Goal: Find specific fact: Find specific fact

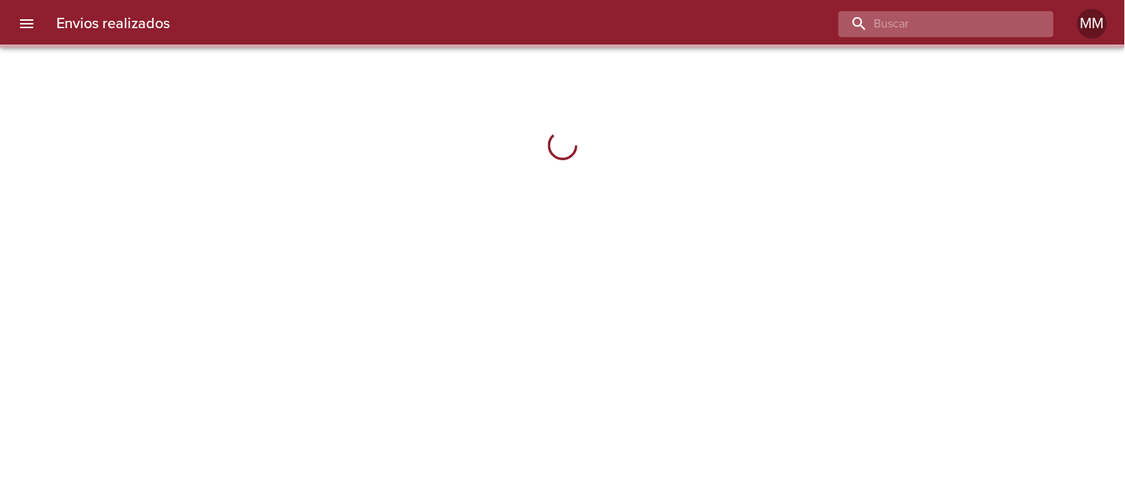
click at [948, 19] on input "buscar" at bounding box center [934, 24] width 190 height 26
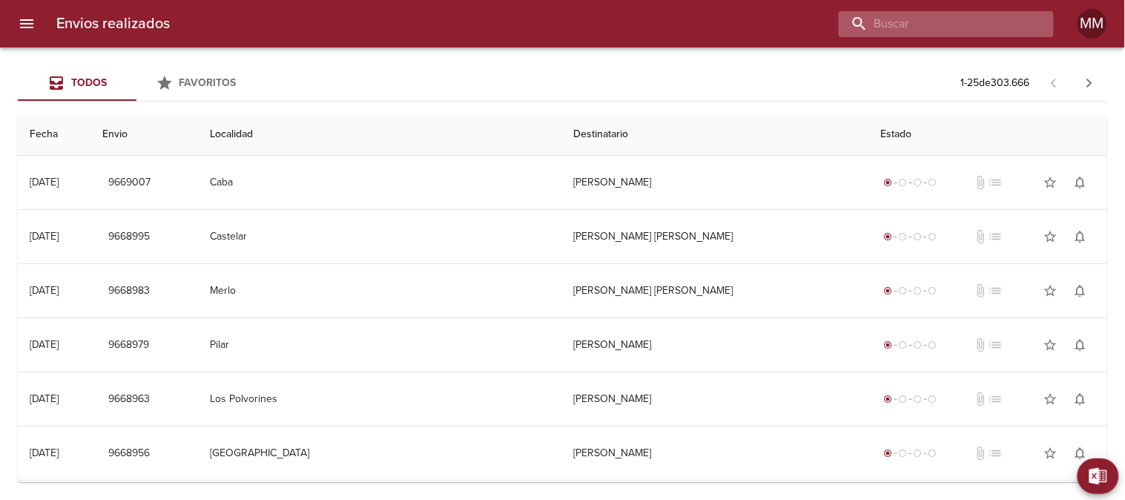
paste input "[PERSON_NAME]"
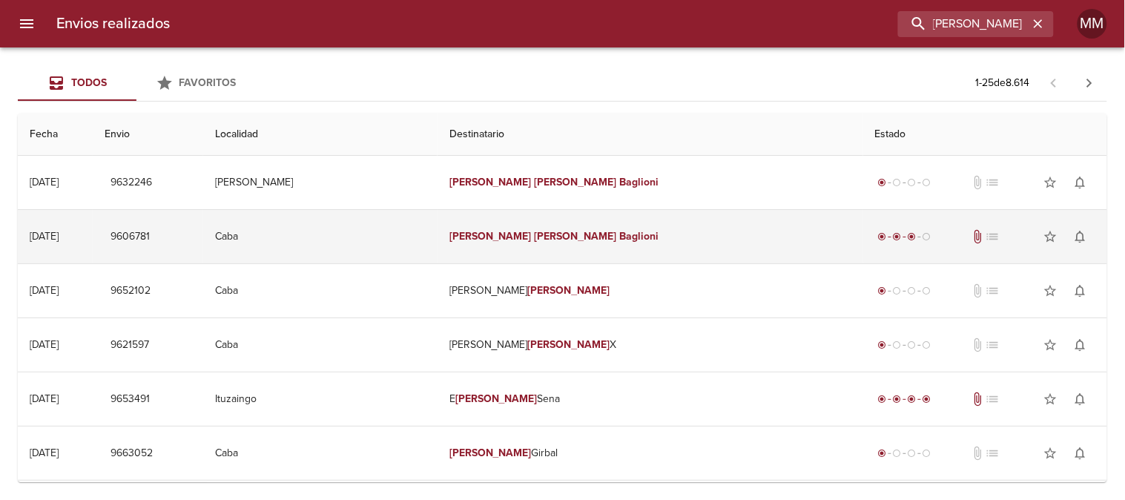
click at [620, 240] on em "Baglioni" at bounding box center [639, 236] width 39 height 13
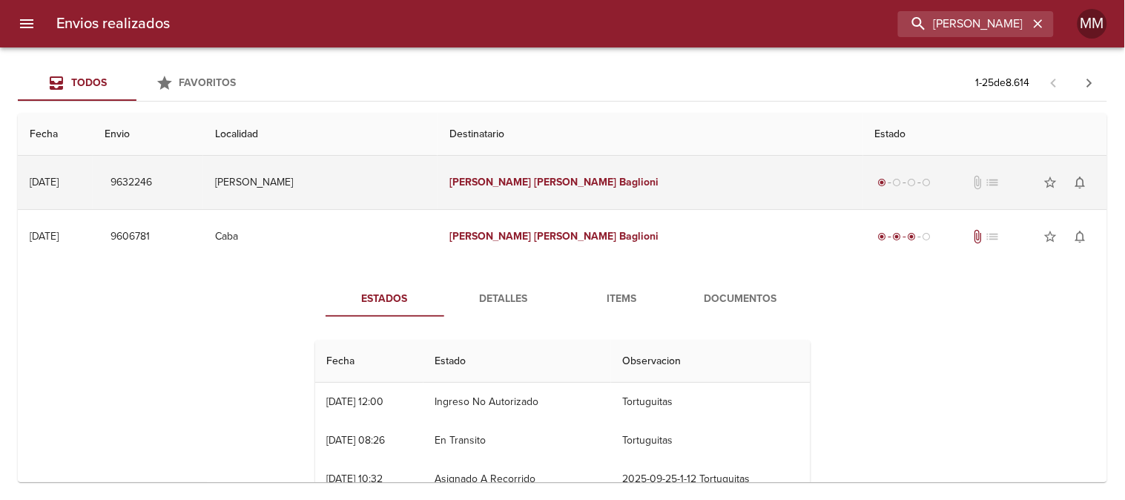
click at [569, 186] on em "[PERSON_NAME]" at bounding box center [576, 182] width 82 height 13
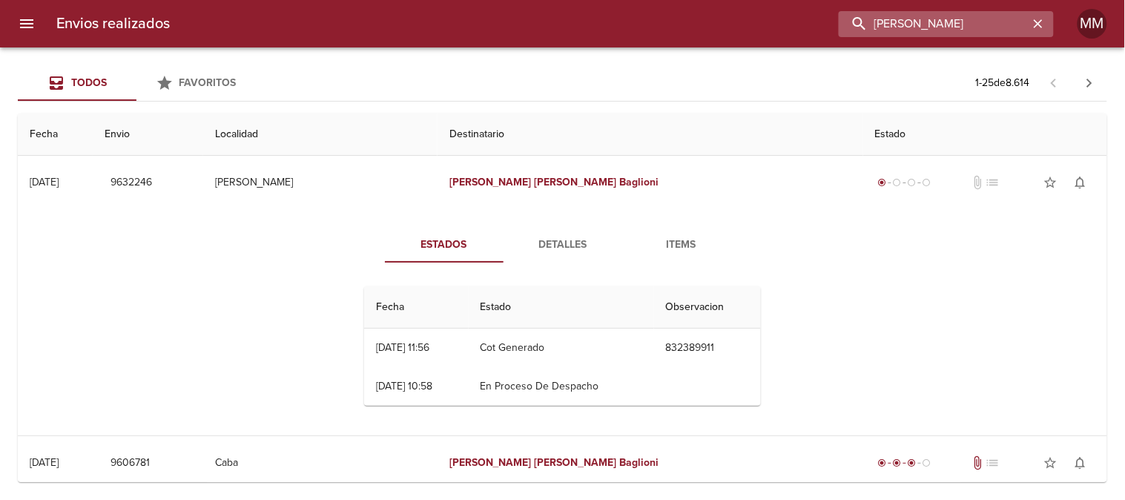
click at [981, 36] on input "[PERSON_NAME]" at bounding box center [934, 24] width 190 height 26
paste input "[PERSON_NAME]"
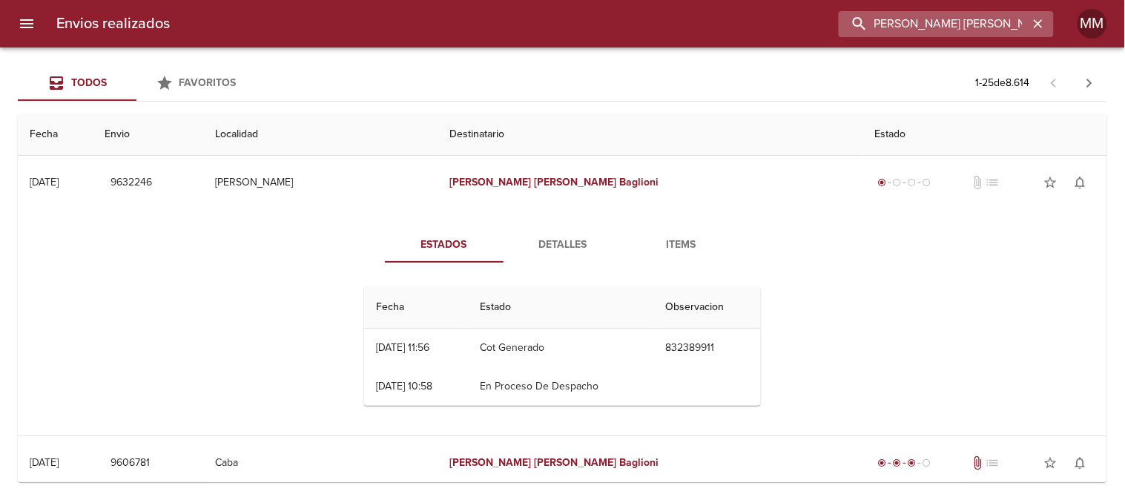
type input "[PERSON_NAME] [PERSON_NAME]"
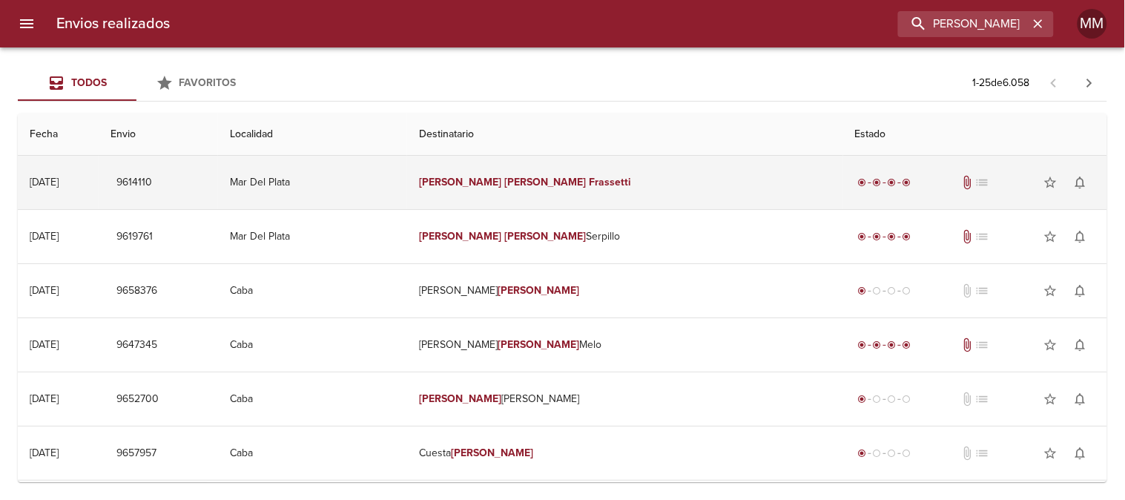
click at [678, 176] on td "[PERSON_NAME] [PERSON_NAME]" at bounding box center [624, 182] width 435 height 53
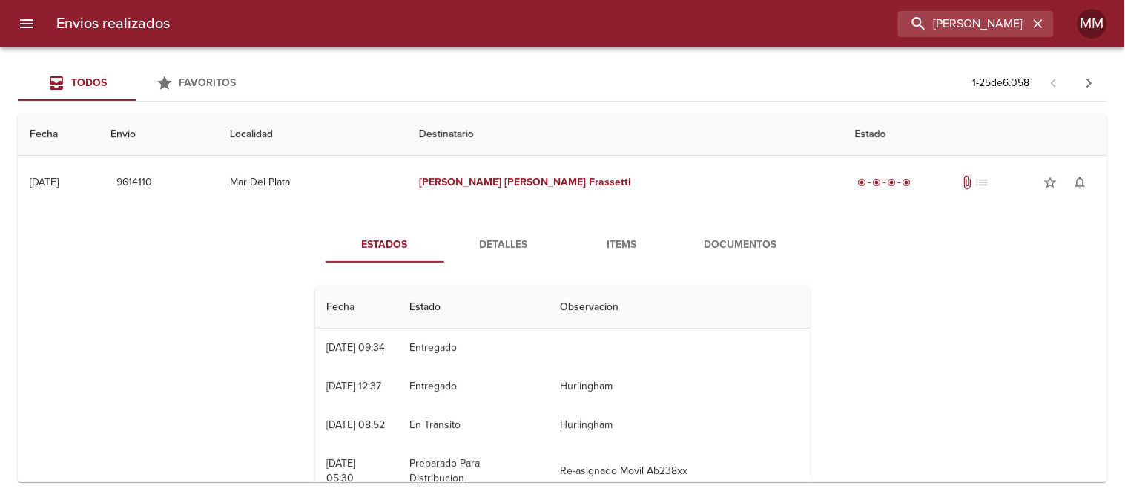
click at [750, 237] on span "Documentos" at bounding box center [740, 245] width 101 height 19
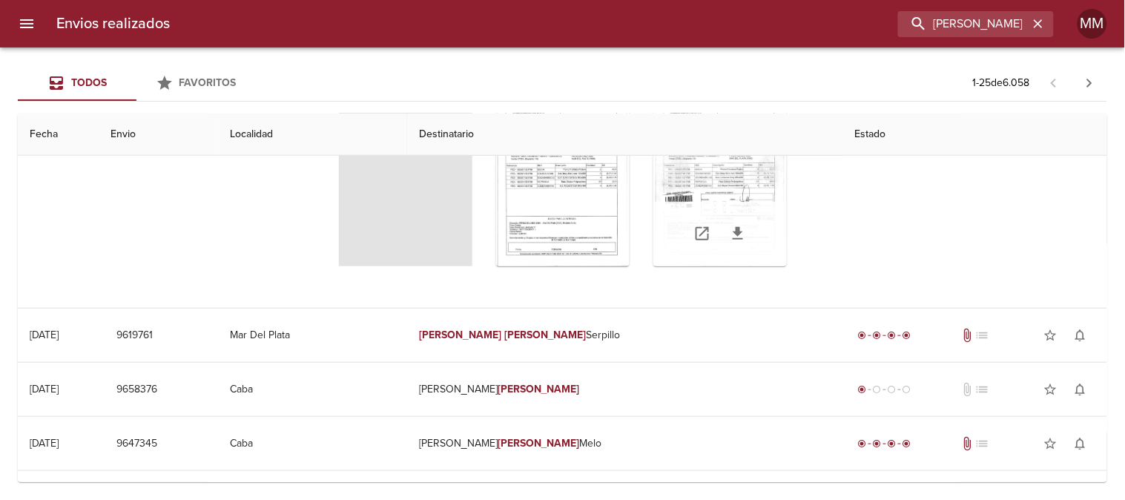
scroll to position [165, 0]
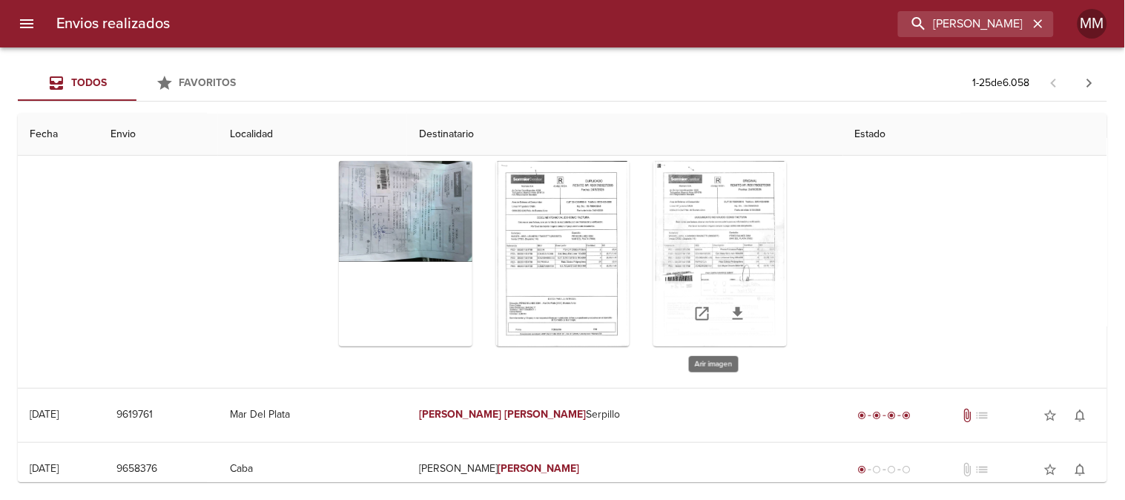
click at [717, 220] on div "Tabla de envíos del cliente" at bounding box center [719, 253] width 133 height 185
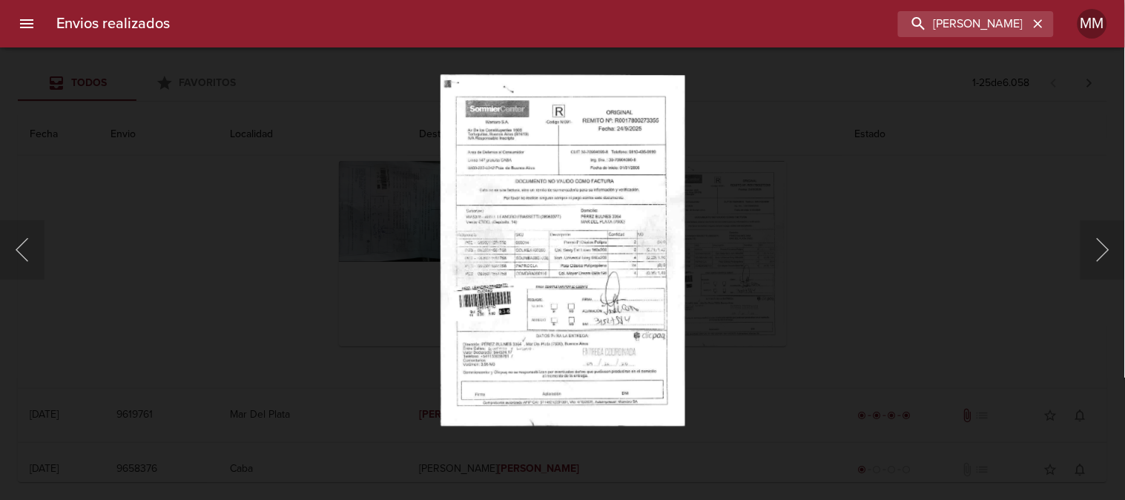
click at [728, 231] on div "Lightbox" at bounding box center [562, 250] width 1125 height 500
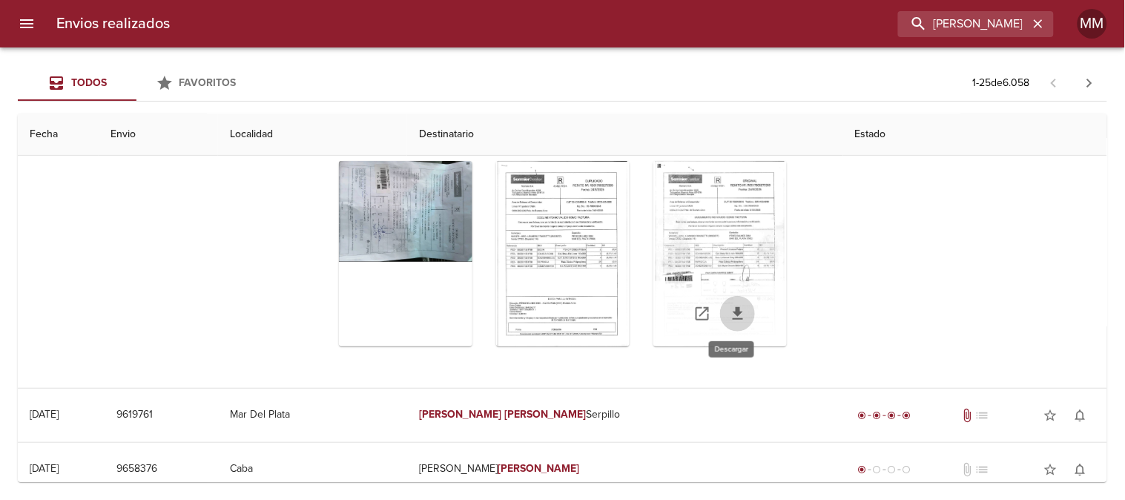
click at [733, 311] on icon "Tabla de envíos del cliente" at bounding box center [738, 313] width 10 height 13
